Goal: Task Accomplishment & Management: Complete application form

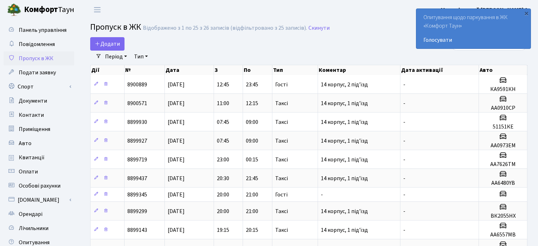
select select "25"
click at [102, 43] on span "Додати" at bounding box center [107, 44] width 25 height 8
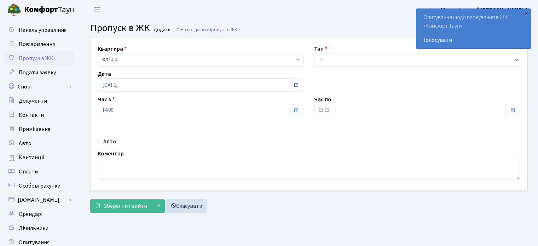
click at [136, 56] on span "КТ 14-4" at bounding box center [198, 59] width 193 height 7
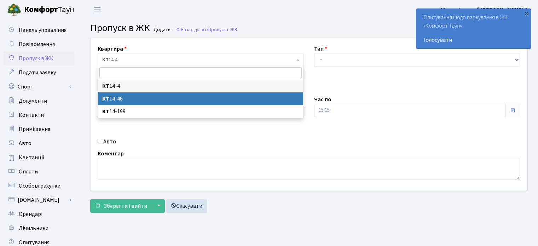
select select "7423"
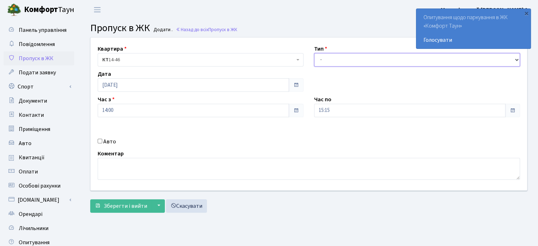
click at [338, 56] on select "- Доставка Таксі Гості Сервіс" at bounding box center [417, 59] width 206 height 13
select select "3"
click at [314, 53] on select "- Доставка Таксі Гості Сервіс" at bounding box center [417, 59] width 206 height 13
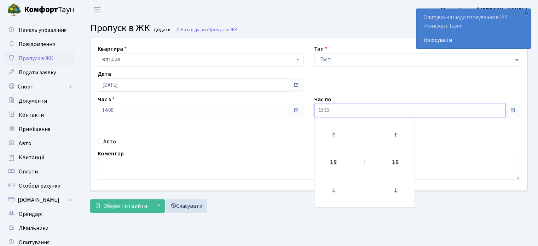
click at [328, 110] on input "15:15" at bounding box center [410, 110] width 192 height 13
click at [323, 109] on input "15:15" at bounding box center [410, 110] width 192 height 13
click at [322, 109] on input "15:15" at bounding box center [410, 110] width 192 height 13
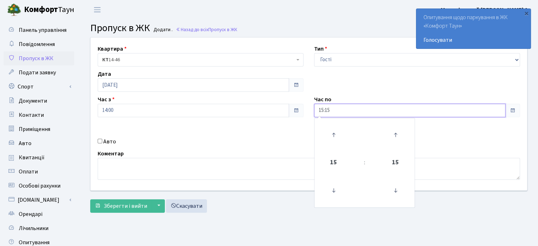
click at [322, 109] on input "15:15" at bounding box center [410, 110] width 192 height 13
type input "23:15"
click at [274, 140] on div "Авто" at bounding box center [200, 141] width 217 height 8
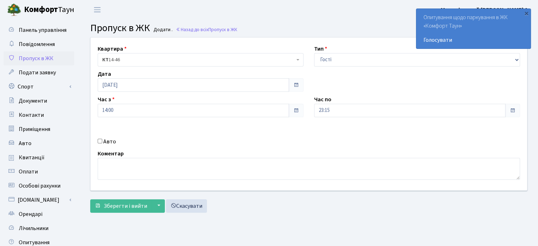
click at [101, 142] on input "Авто" at bounding box center [100, 141] width 5 height 5
checkbox input "true"
paste input "АА9523Х"
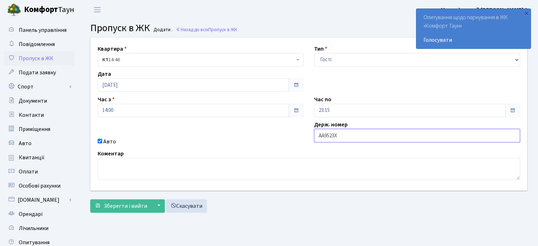
click at [319, 135] on input "АА9523Х" at bounding box center [417, 135] width 206 height 13
click at [321, 134] on input "АА9523Х" at bounding box center [417, 135] width 206 height 13
click at [336, 136] on input "АА9523Х" at bounding box center [417, 135] width 206 height 13
click at [339, 138] on input "АА9523Х" at bounding box center [417, 135] width 206 height 13
type input "АА9523ХК"
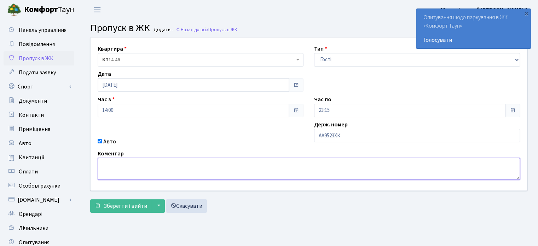
click at [105, 165] on textarea at bounding box center [309, 169] width 423 height 22
click at [138, 164] on textarea "14 корпус, 2 підїзд" at bounding box center [309, 169] width 423 height 22
click at [159, 167] on textarea "14 корпус, 2 під'їзд" at bounding box center [309, 169] width 423 height 22
type textarea "14 корпус, 2 під'їзд"
click at [123, 206] on span "Зберегти і вийти" at bounding box center [126, 206] width 44 height 8
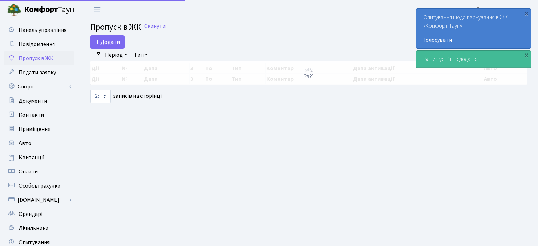
select select "25"
